Goal: Complete application form

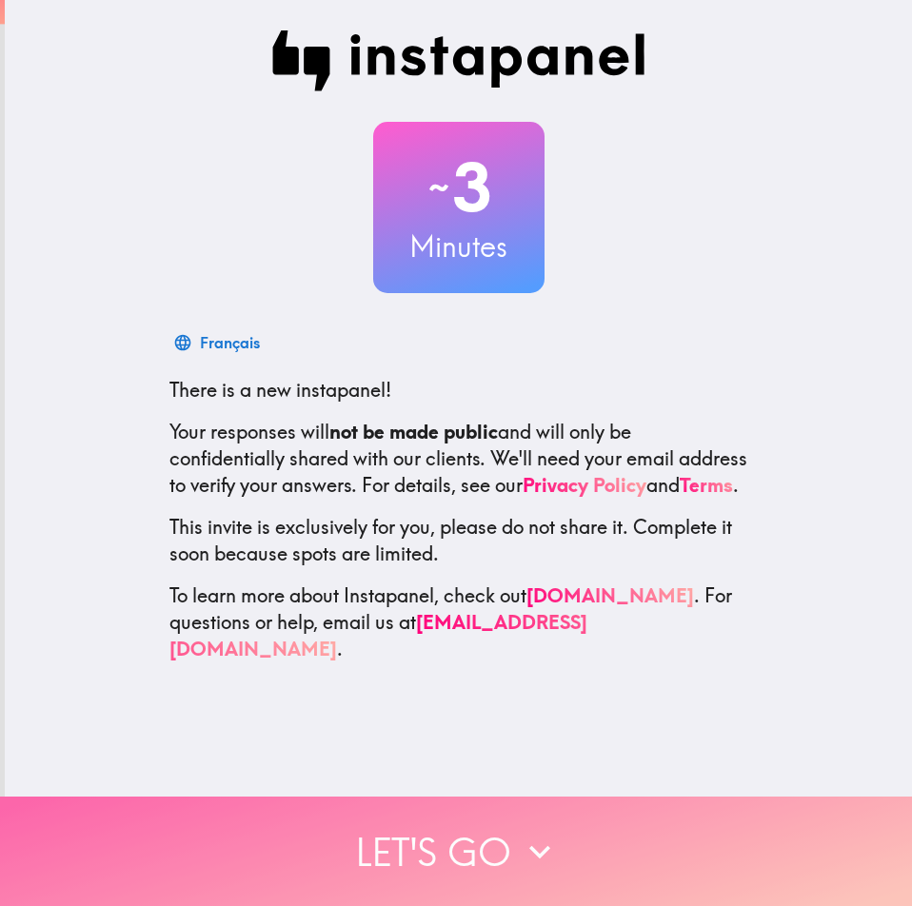
click at [673, 819] on button "Let's go" at bounding box center [456, 851] width 912 height 109
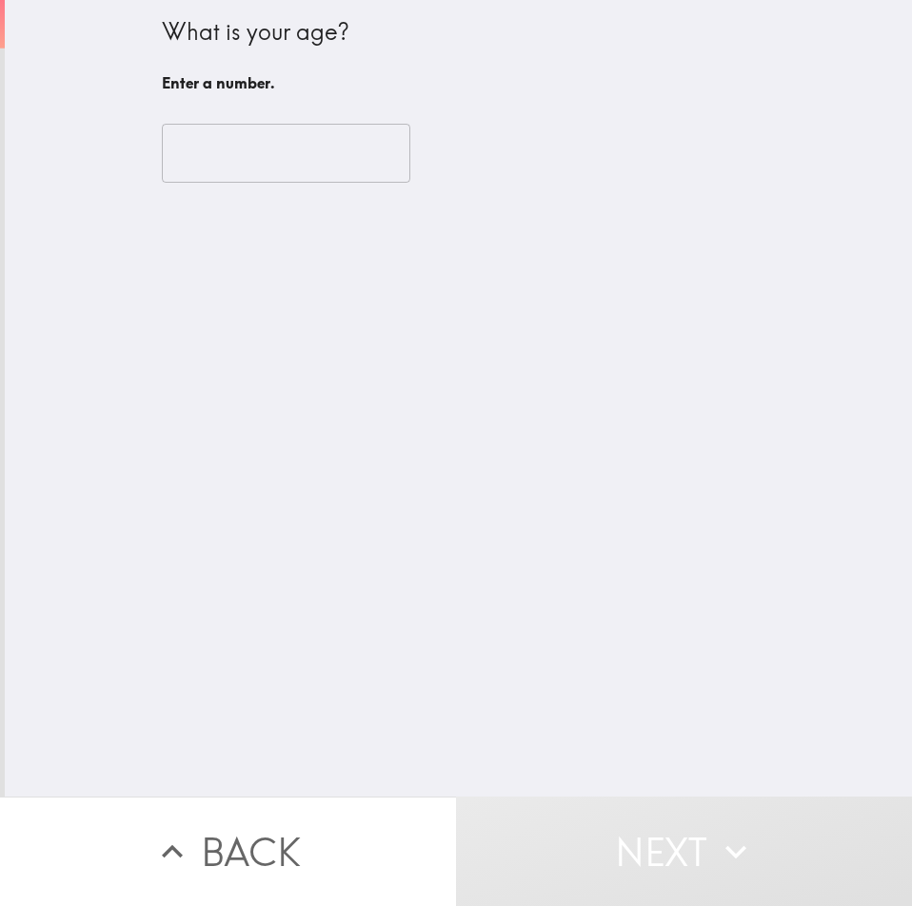
click at [232, 160] on input "number" at bounding box center [286, 153] width 248 height 59
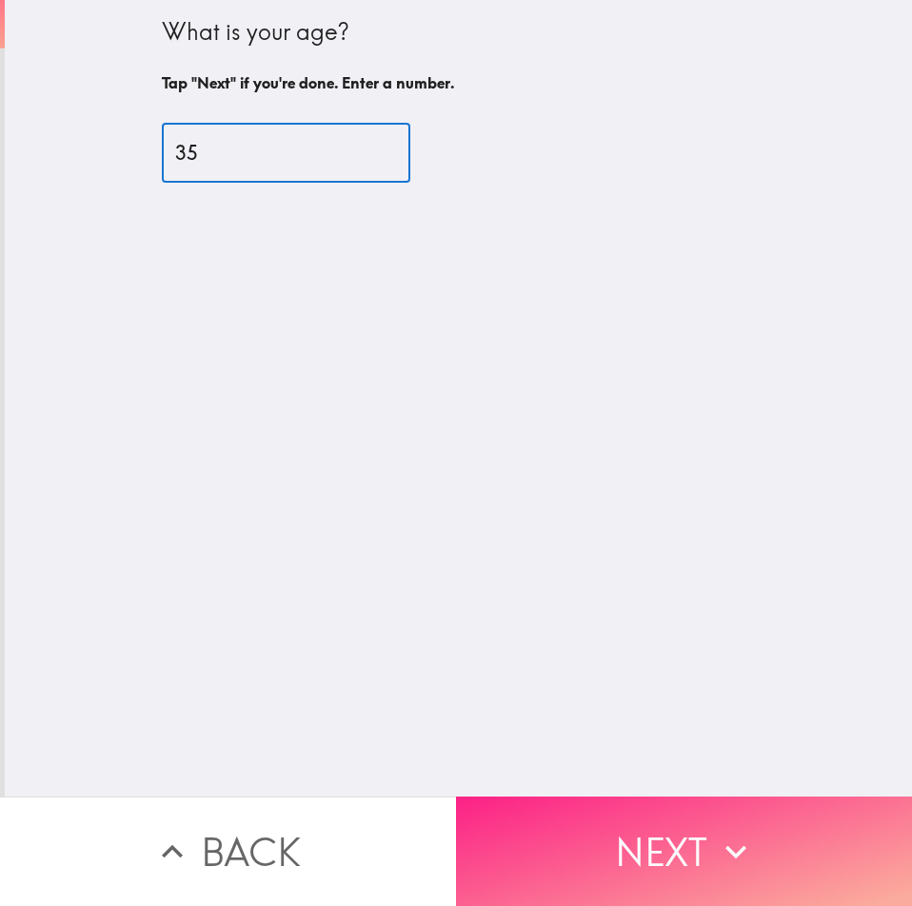
type input "35"
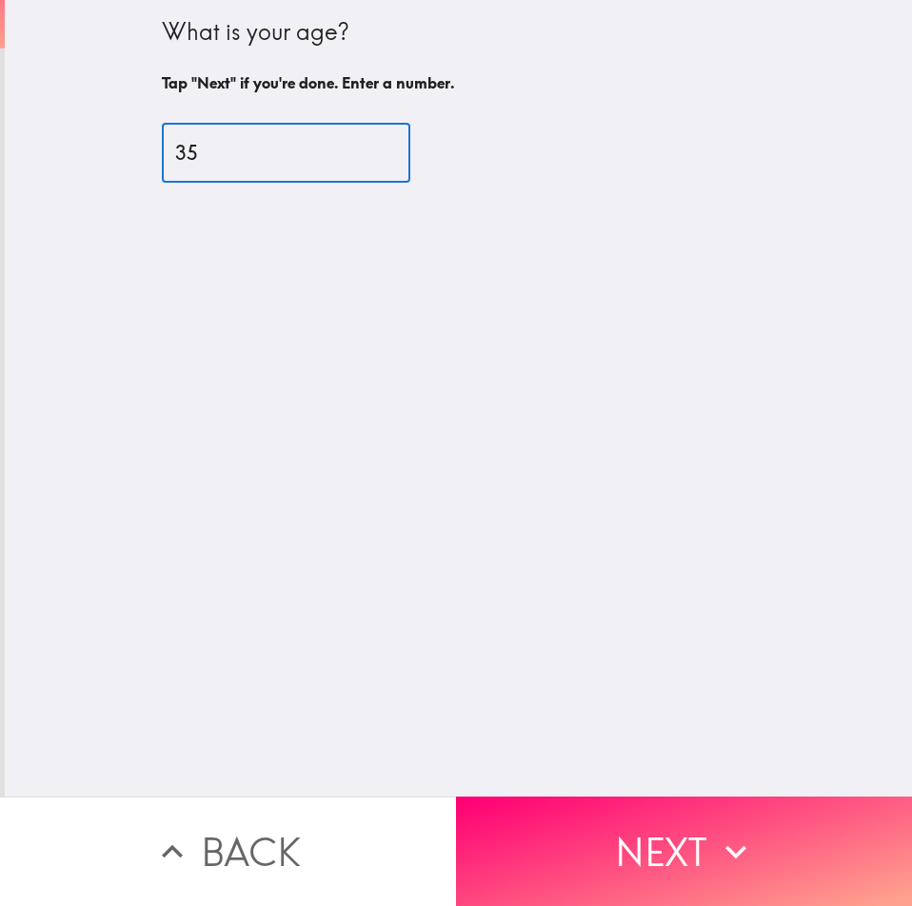
click at [723, 831] on icon "button" at bounding box center [736, 852] width 42 height 42
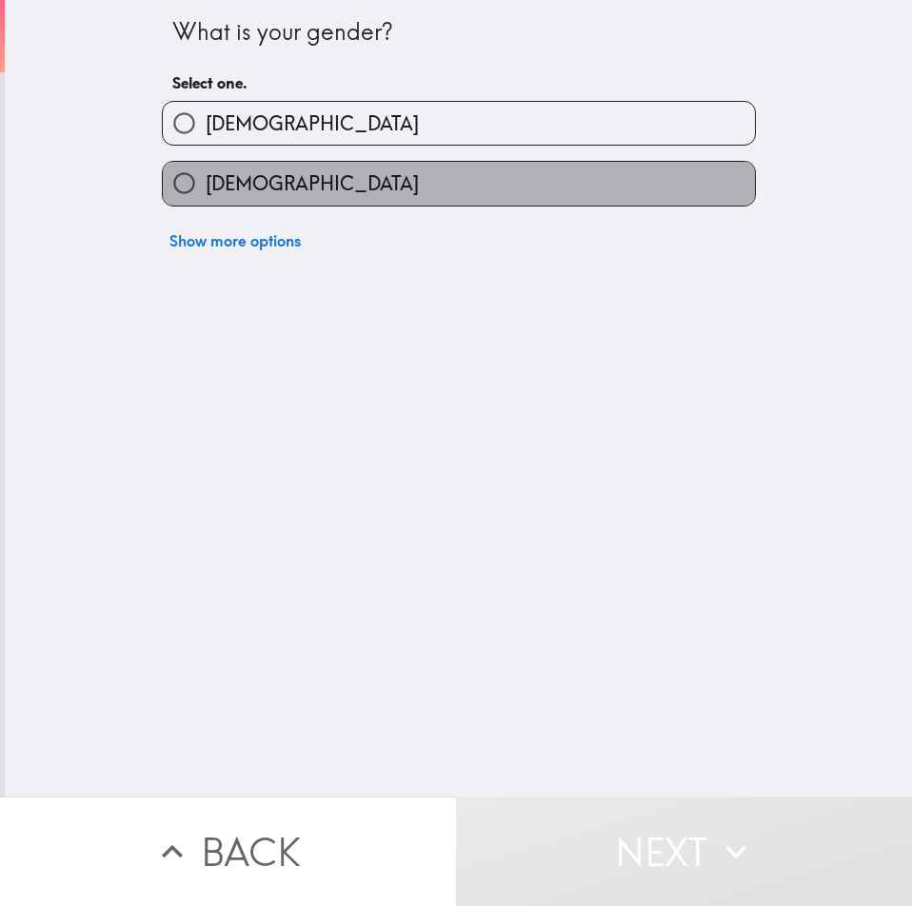
click at [289, 184] on label "[DEMOGRAPHIC_DATA]" at bounding box center [459, 183] width 592 height 43
click at [206, 184] on input "[DEMOGRAPHIC_DATA]" at bounding box center [184, 183] width 43 height 43
radio input "true"
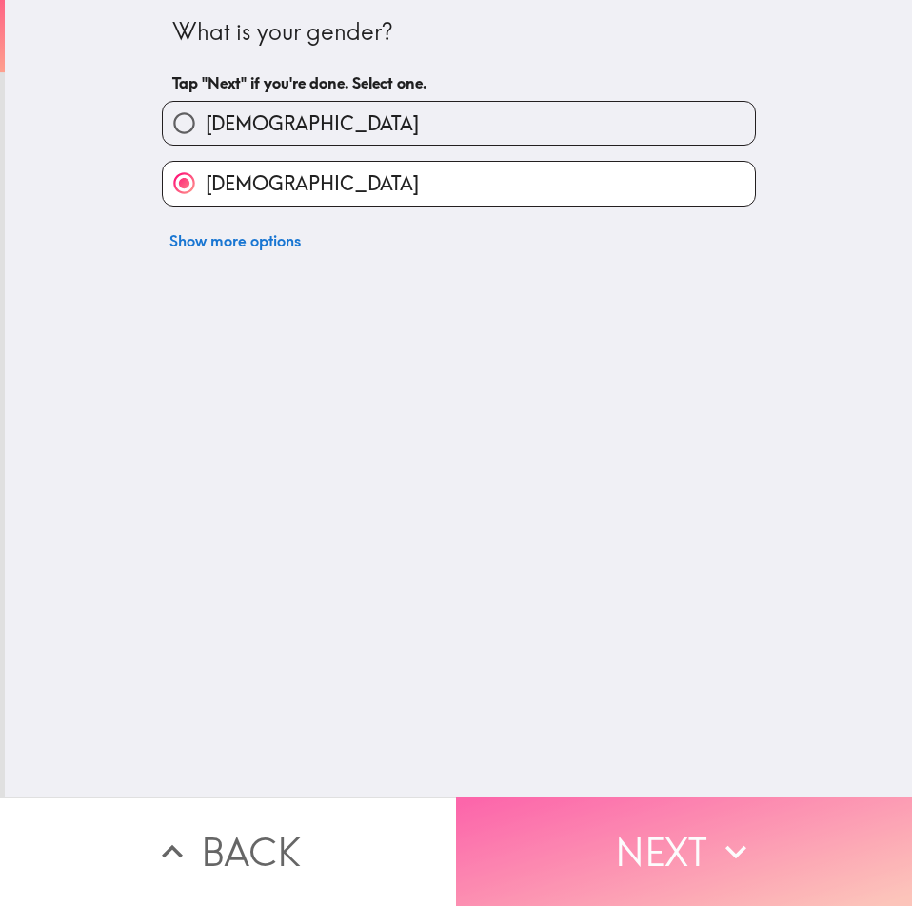
click at [608, 812] on button "Next" at bounding box center [684, 851] width 456 height 109
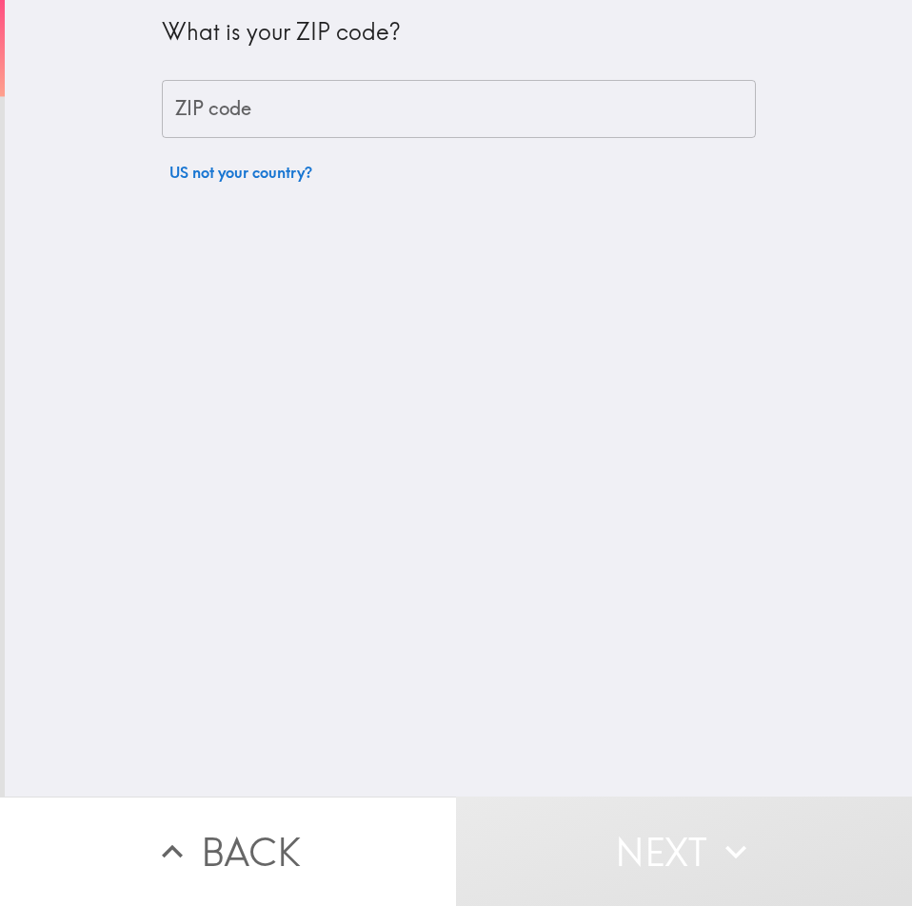
click at [254, 119] on input "ZIP code" at bounding box center [459, 109] width 594 height 59
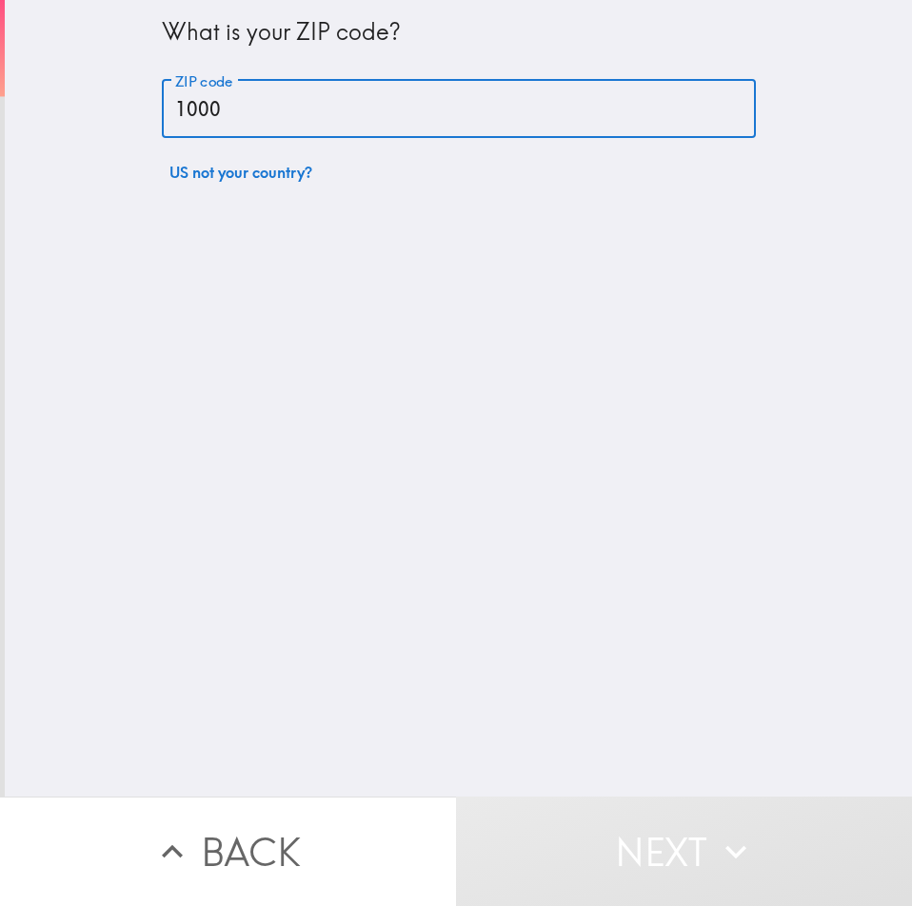
click at [254, 119] on input "1000" at bounding box center [459, 109] width 594 height 59
click at [254, 0] on body "What is your ZIP code? ZIP code 1000 ZIP code US not your country? Back Next In…" at bounding box center [456, 0] width 912 height 0
click at [254, 119] on input "100" at bounding box center [459, 109] width 594 height 59
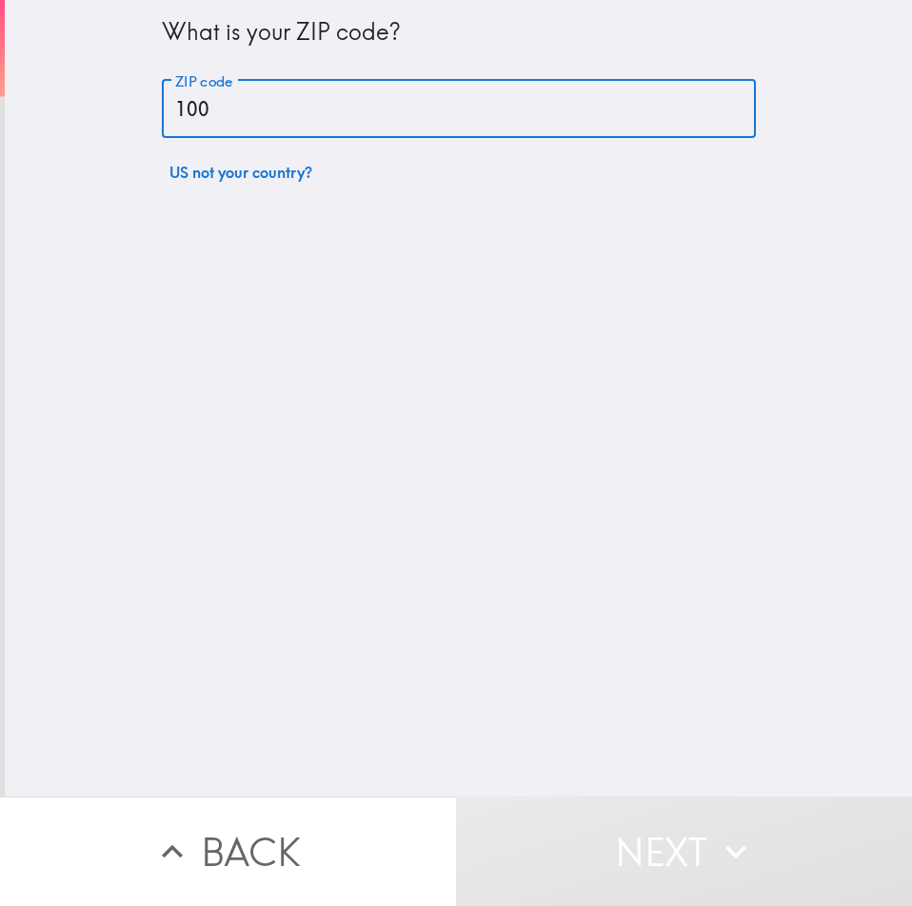
click at [254, 119] on input "100" at bounding box center [459, 109] width 594 height 59
click at [252, 115] on input "100" at bounding box center [459, 109] width 594 height 59
click at [246, 110] on input "100" at bounding box center [459, 109] width 594 height 59
type input "1"
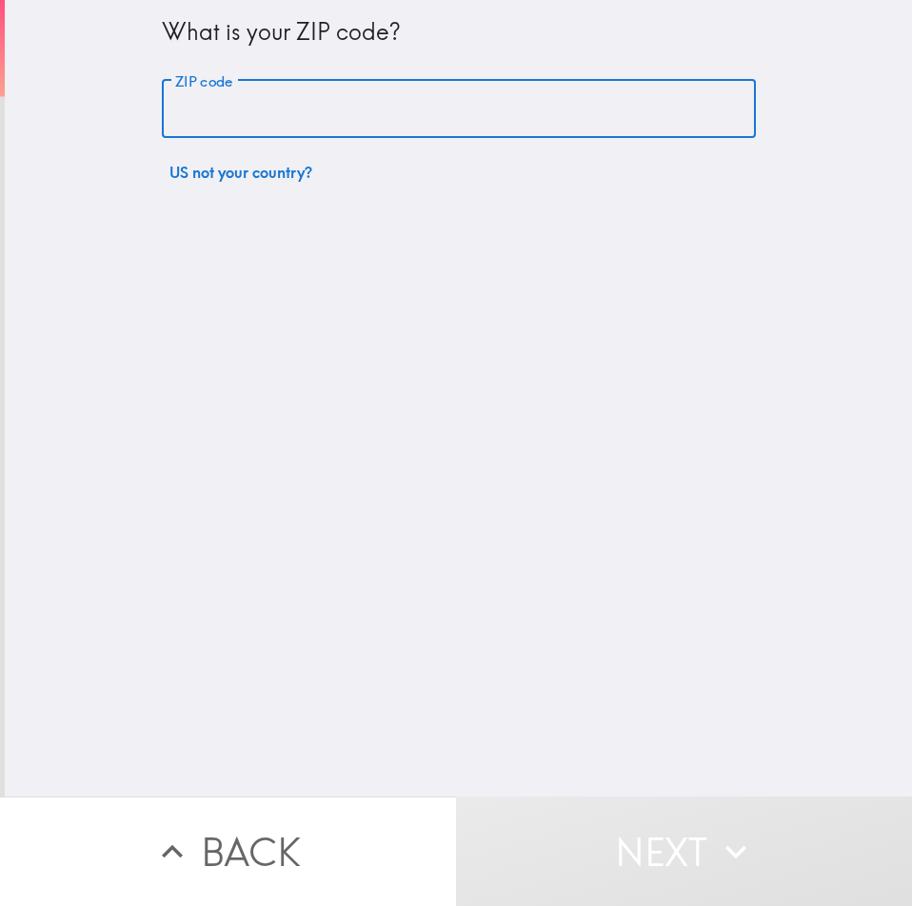
click at [246, 110] on input "ZIP code" at bounding box center [459, 109] width 594 height 59
click at [237, 109] on input "ZIP code" at bounding box center [459, 109] width 594 height 59
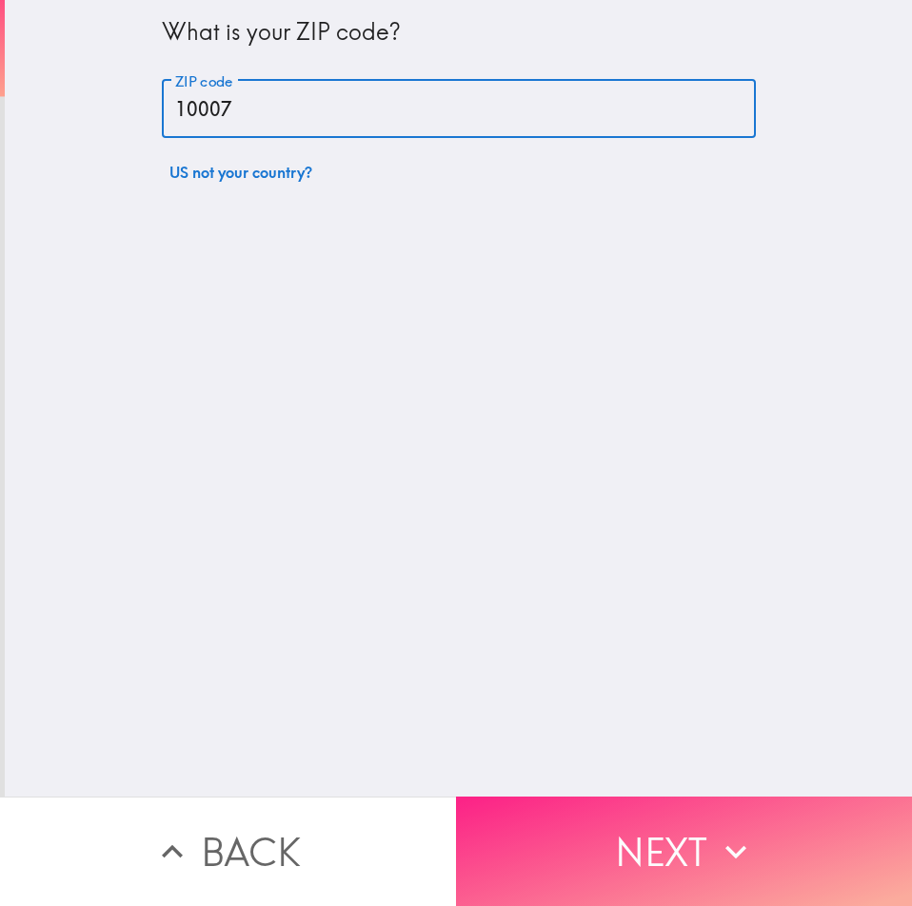
type input "10007"
click at [545, 847] on button "Next" at bounding box center [684, 851] width 456 height 109
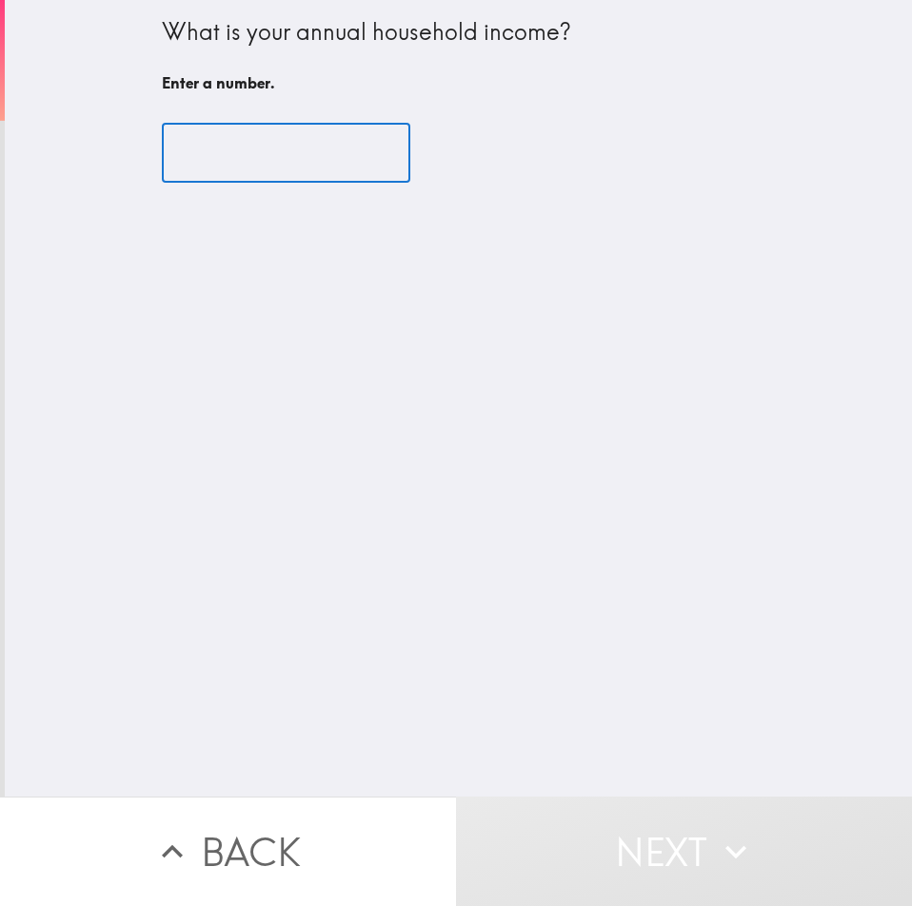
click at [288, 148] on input "number" at bounding box center [286, 153] width 248 height 59
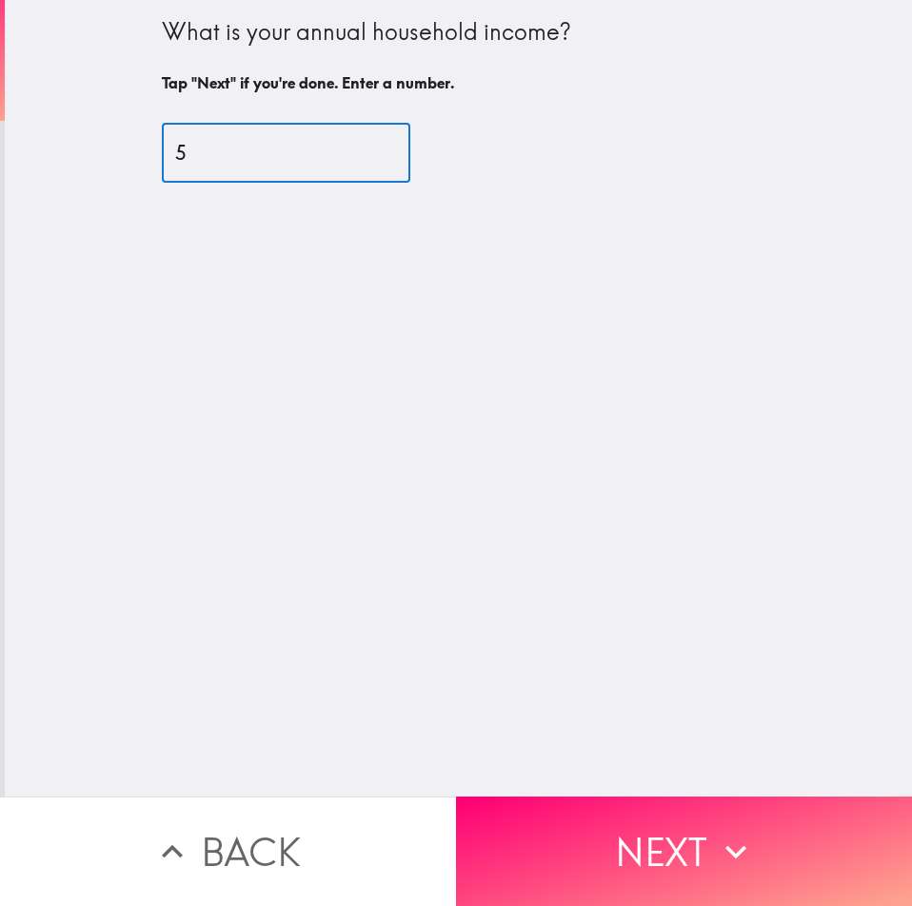
type input "5"
click at [822, 775] on div "What is your annual household income? Tap "Next" if you're done. Enter a number…" at bounding box center [458, 398] width 907 height 797
click at [813, 808] on button "Next" at bounding box center [684, 851] width 456 height 109
